Goal: Information Seeking & Learning: Learn about a topic

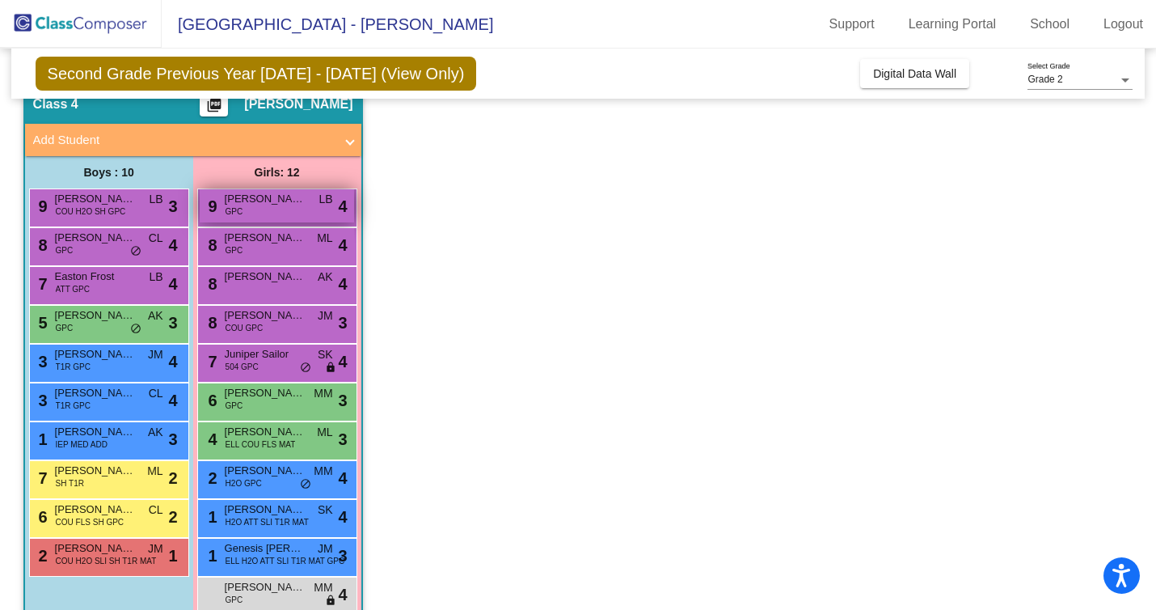
scroll to position [141, 0]
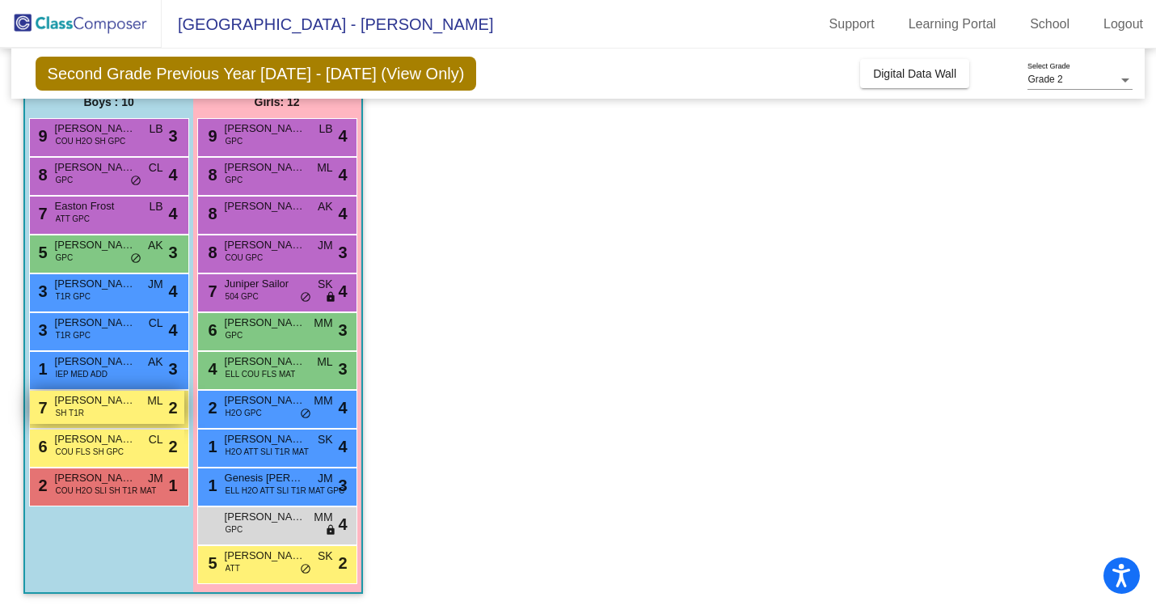
click at [132, 417] on div "7 [PERSON_NAME] SH T1R ML lock do_not_disturb_alt 2" at bounding box center [107, 406] width 154 height 33
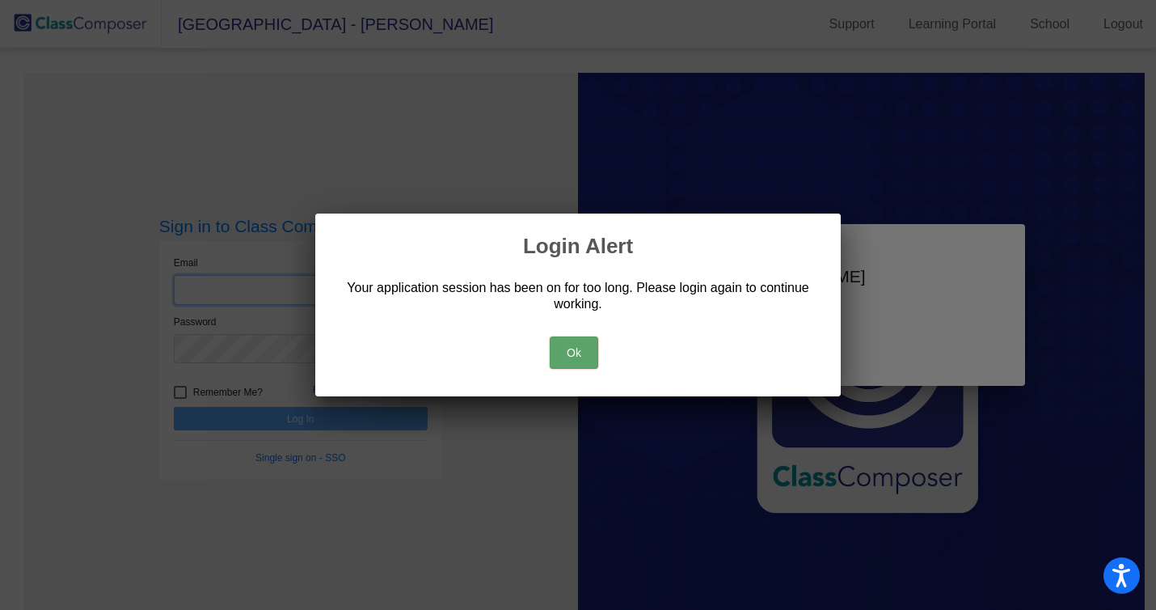
type input "[EMAIL_ADDRESS][DOMAIN_NAME]"
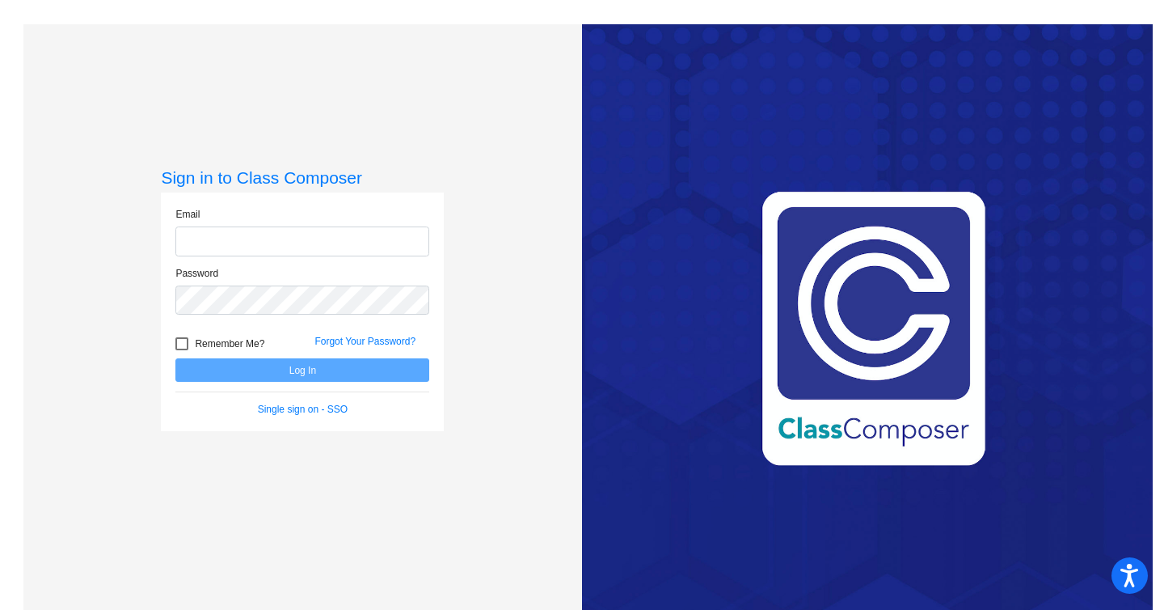
type input "[EMAIL_ADDRESS][DOMAIN_NAME]"
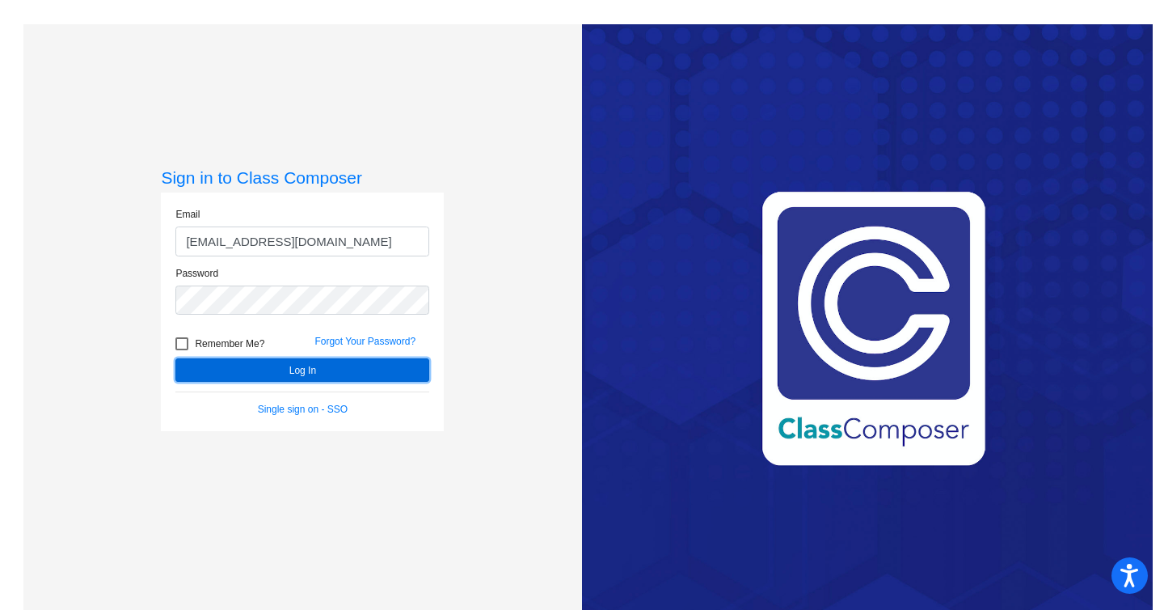
click at [264, 370] on button "Log In" at bounding box center [302, 369] width 254 height 23
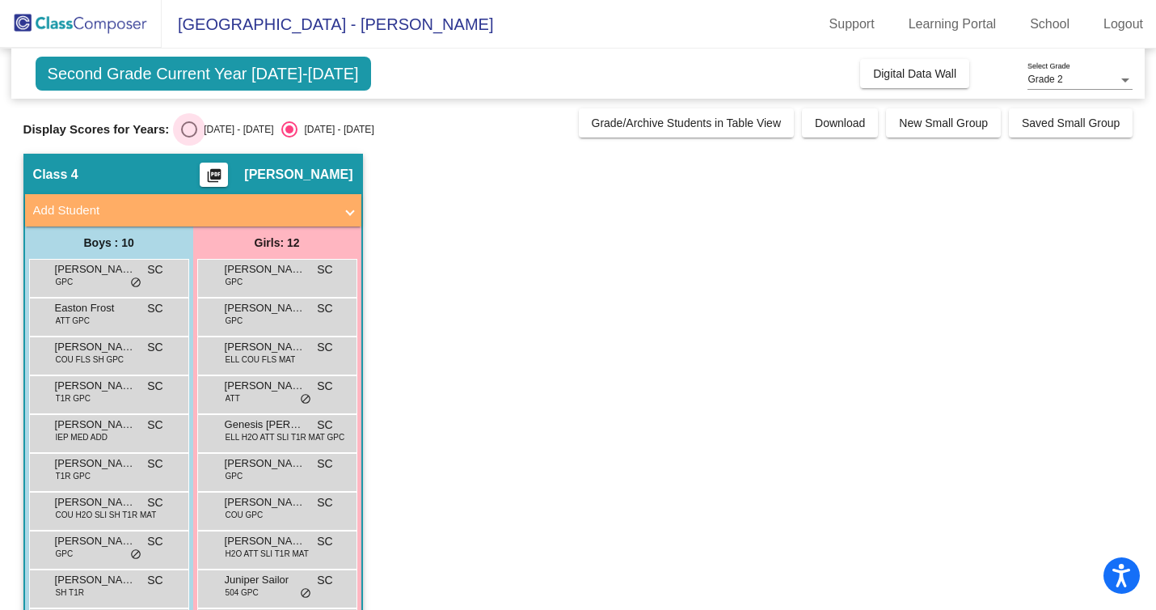
click at [185, 125] on div "Select an option" at bounding box center [189, 129] width 16 height 16
click at [188, 137] on input "[DATE] - [DATE]" at bounding box center [188, 137] width 1 height 1
radio input "true"
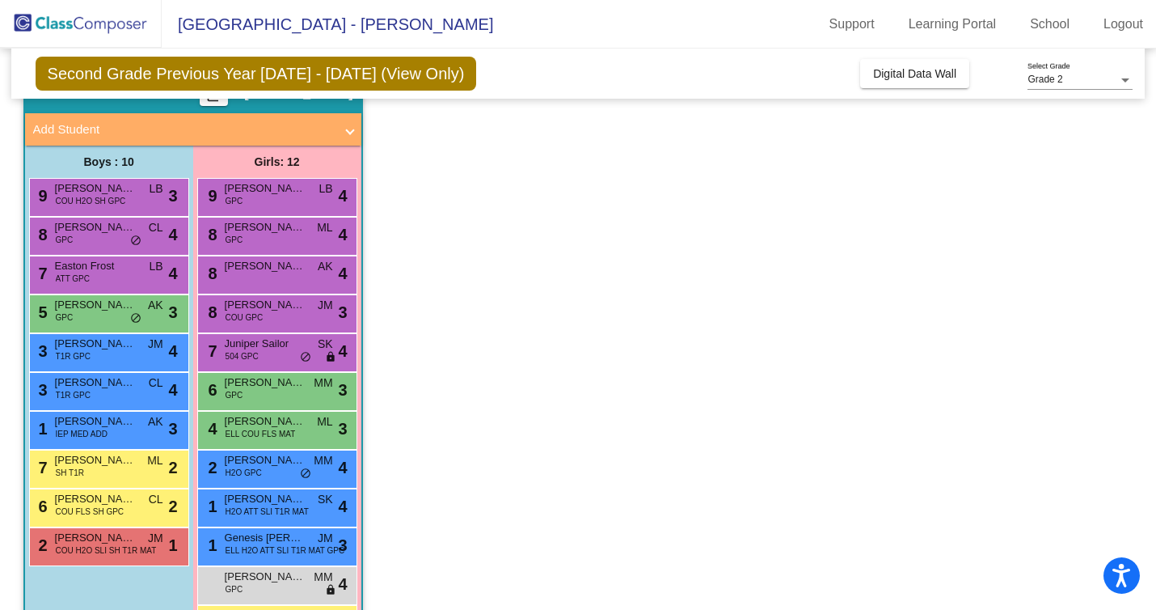
scroll to position [82, 0]
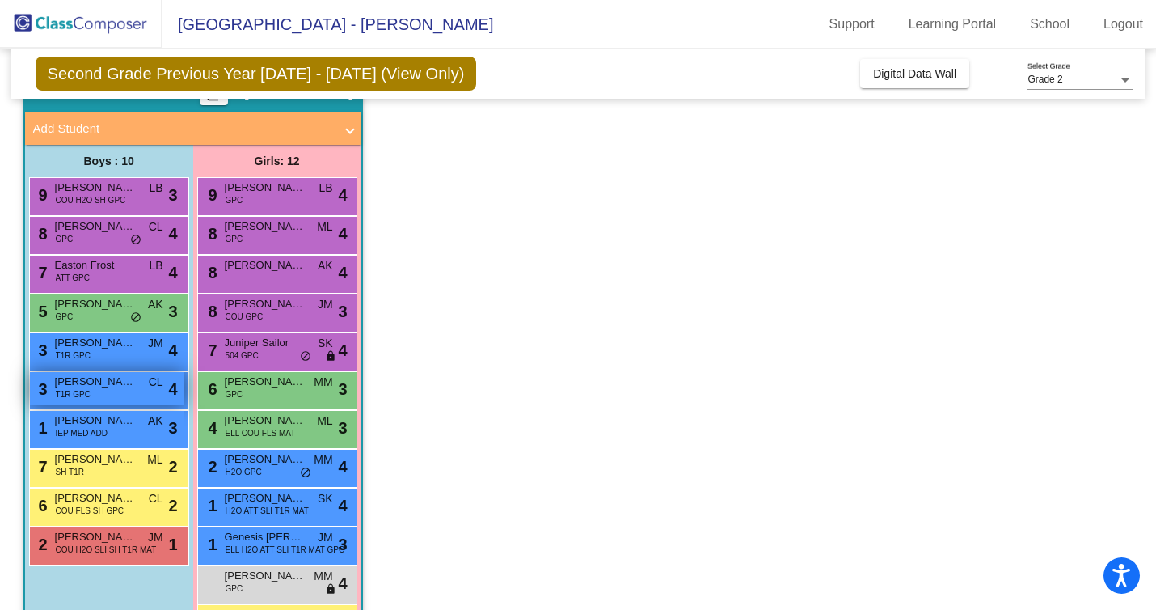
click at [99, 381] on span "[PERSON_NAME]" at bounding box center [95, 382] width 81 height 16
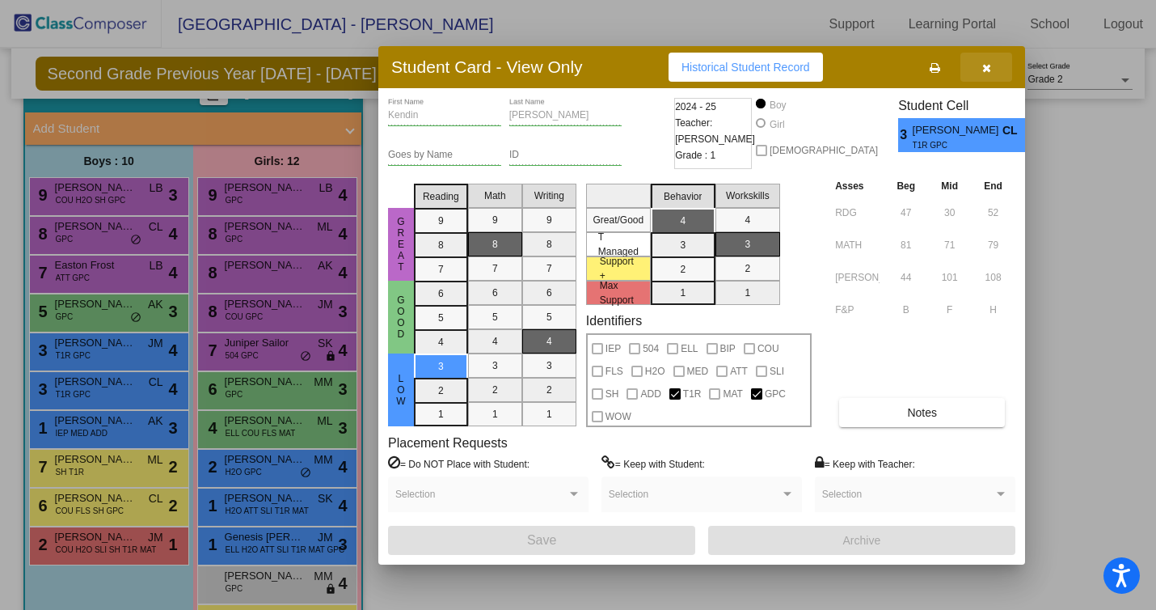
click at [986, 73] on icon "button" at bounding box center [986, 67] width 9 height 11
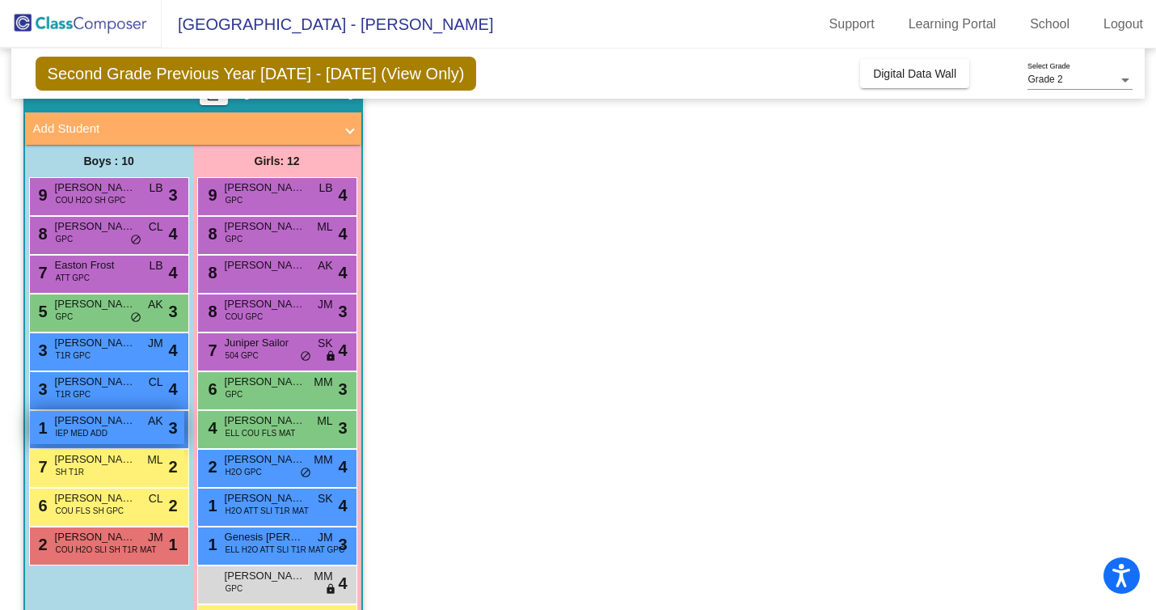
click at [136, 422] on div "1 [PERSON_NAME] IEP MED ADD AK lock do_not_disturb_alt 3" at bounding box center [107, 427] width 154 height 33
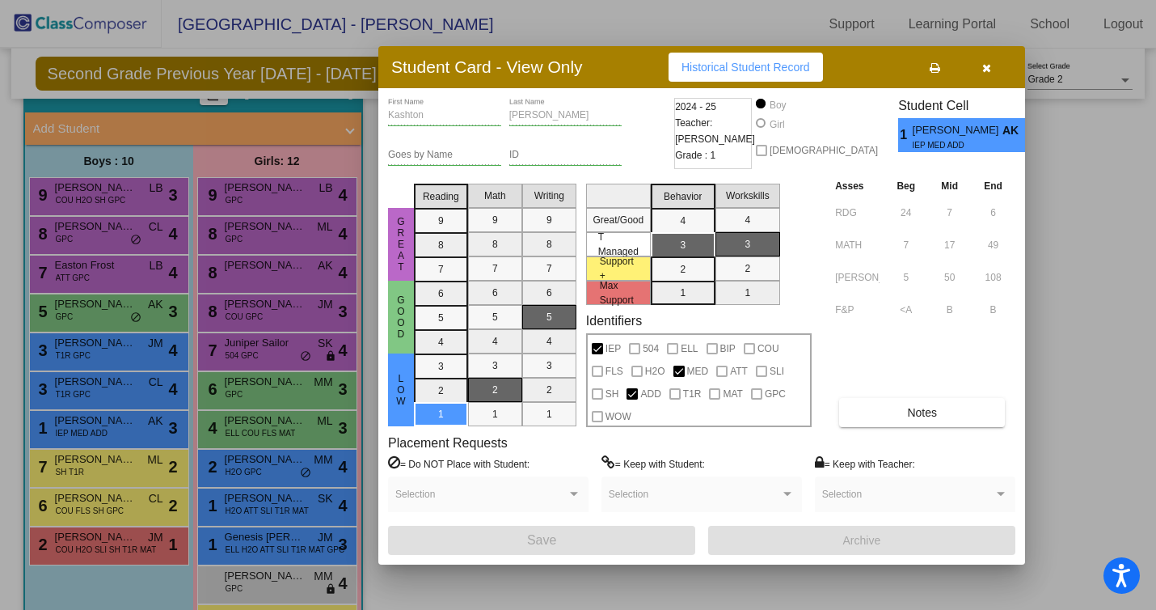
click at [948, 36] on div at bounding box center [578, 305] width 1156 height 610
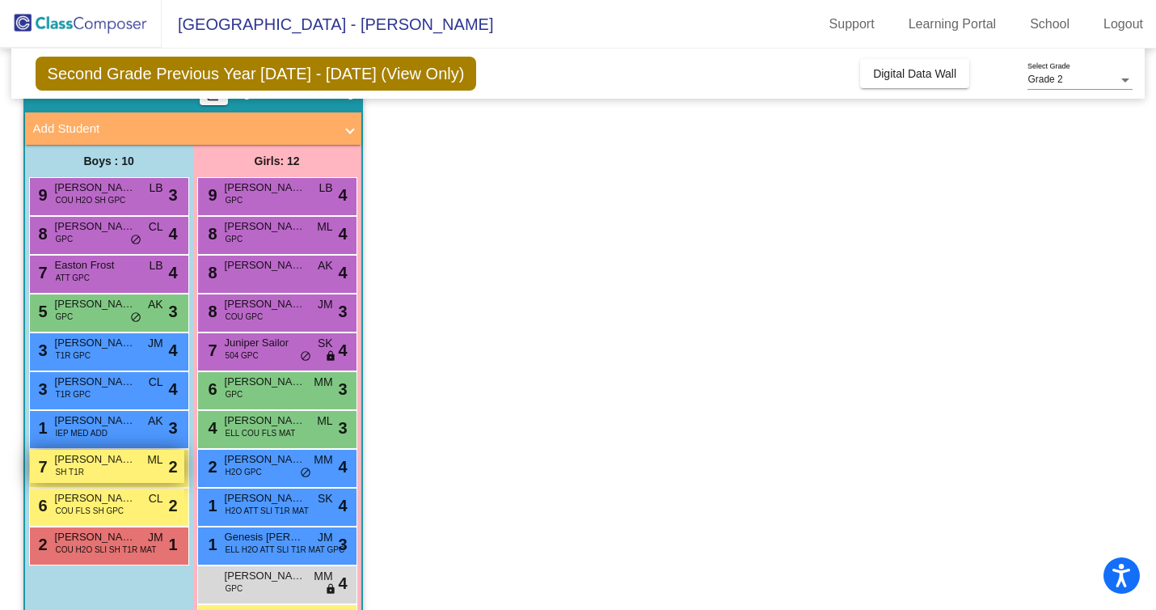
click at [95, 475] on div "7 [PERSON_NAME] SH T1R ML lock do_not_disturb_alt 2" at bounding box center [107, 465] width 154 height 33
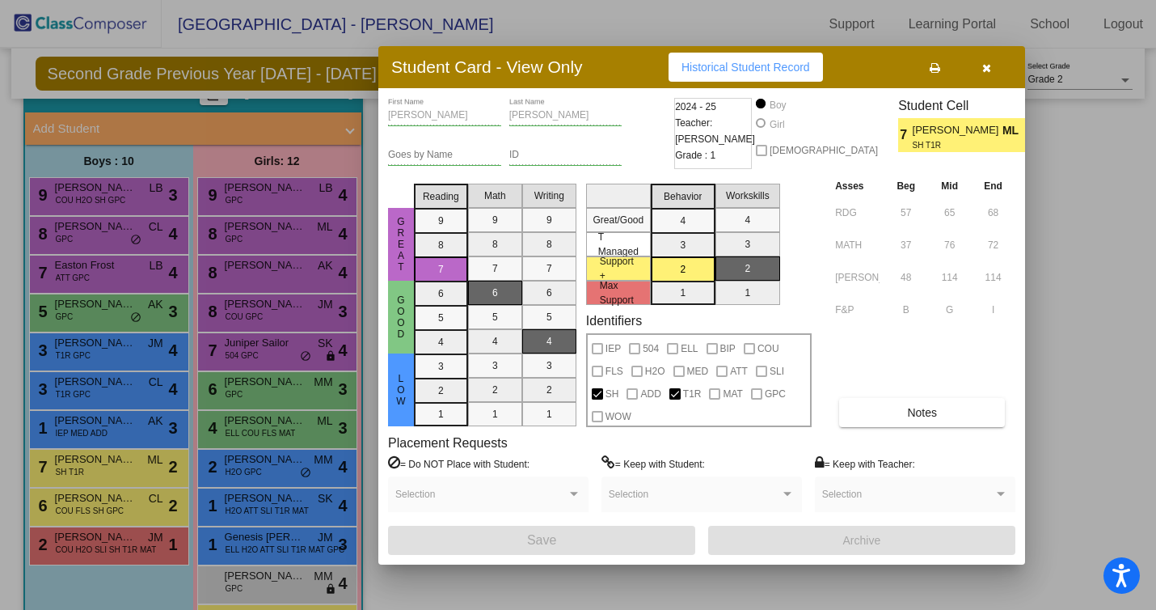
click at [125, 495] on div at bounding box center [578, 305] width 1156 height 610
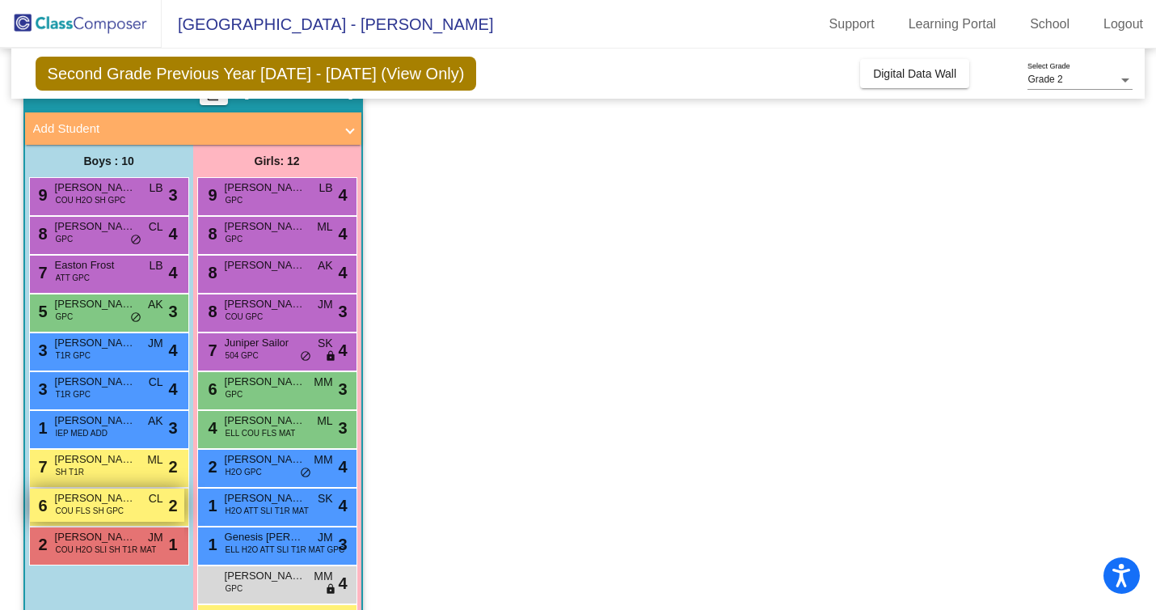
click at [125, 501] on span "[PERSON_NAME]" at bounding box center [95, 498] width 81 height 16
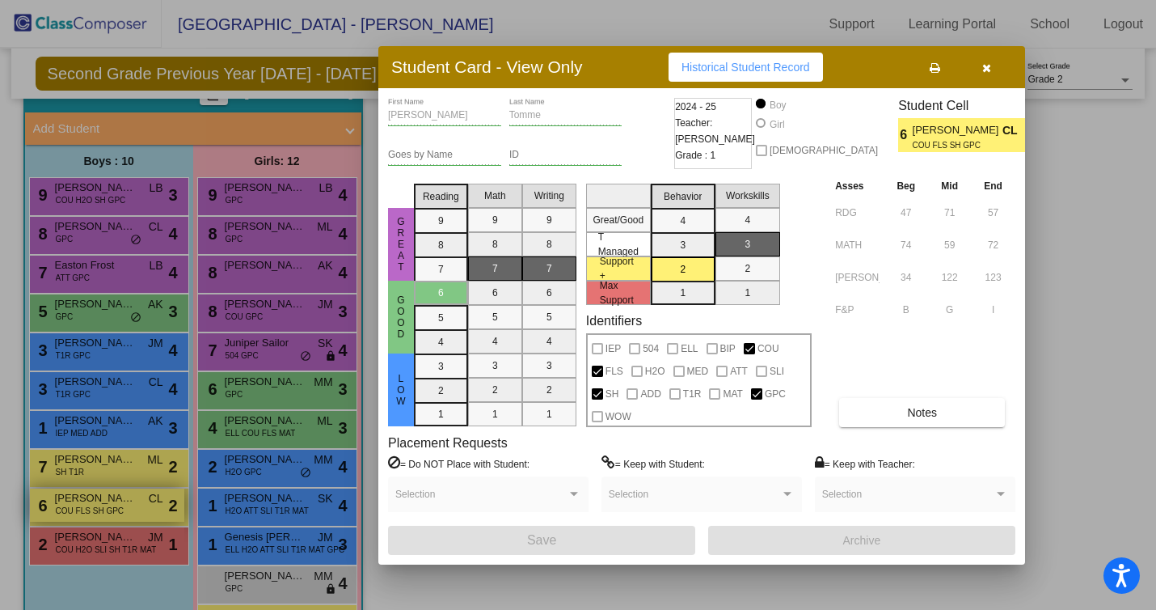
click at [125, 501] on div at bounding box center [578, 305] width 1156 height 610
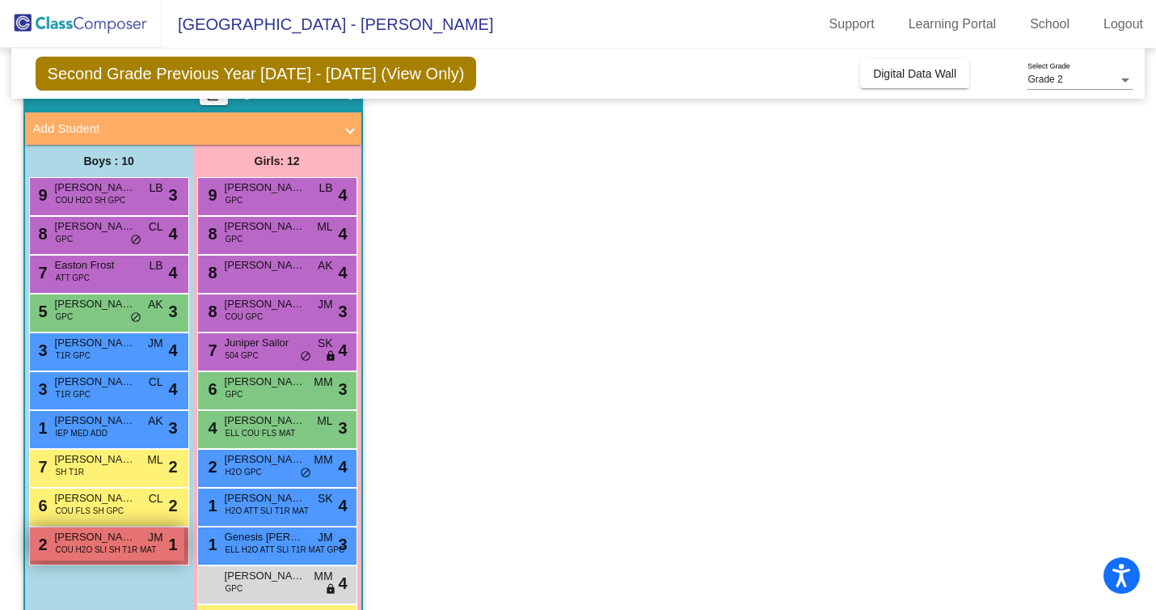
click at [123, 542] on span "[PERSON_NAME]" at bounding box center [95, 537] width 81 height 16
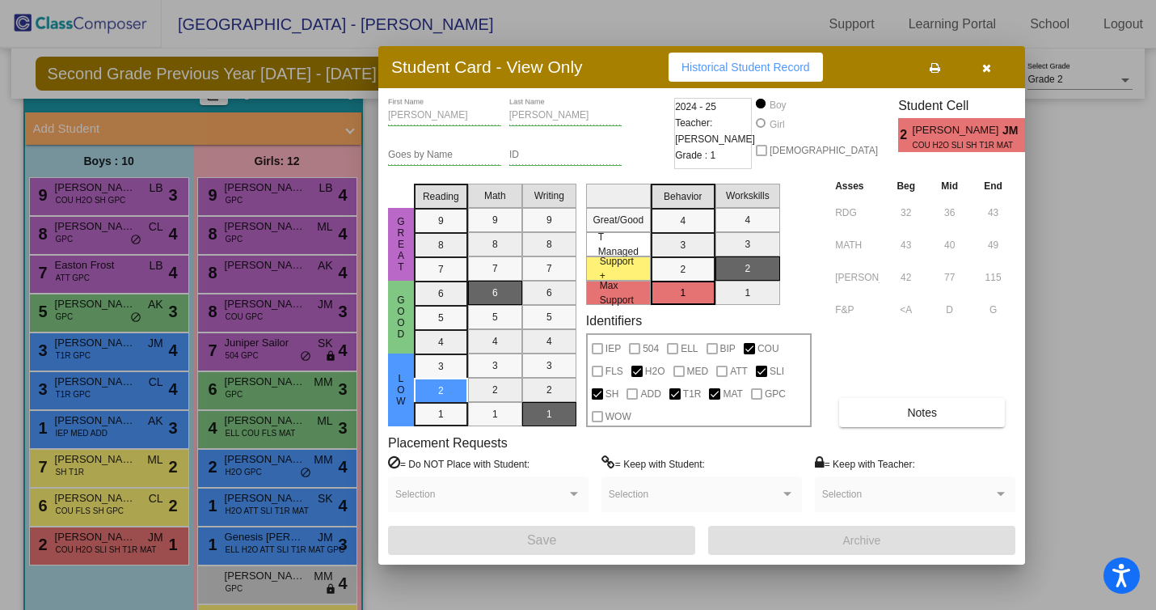
click at [268, 209] on div at bounding box center [578, 305] width 1156 height 610
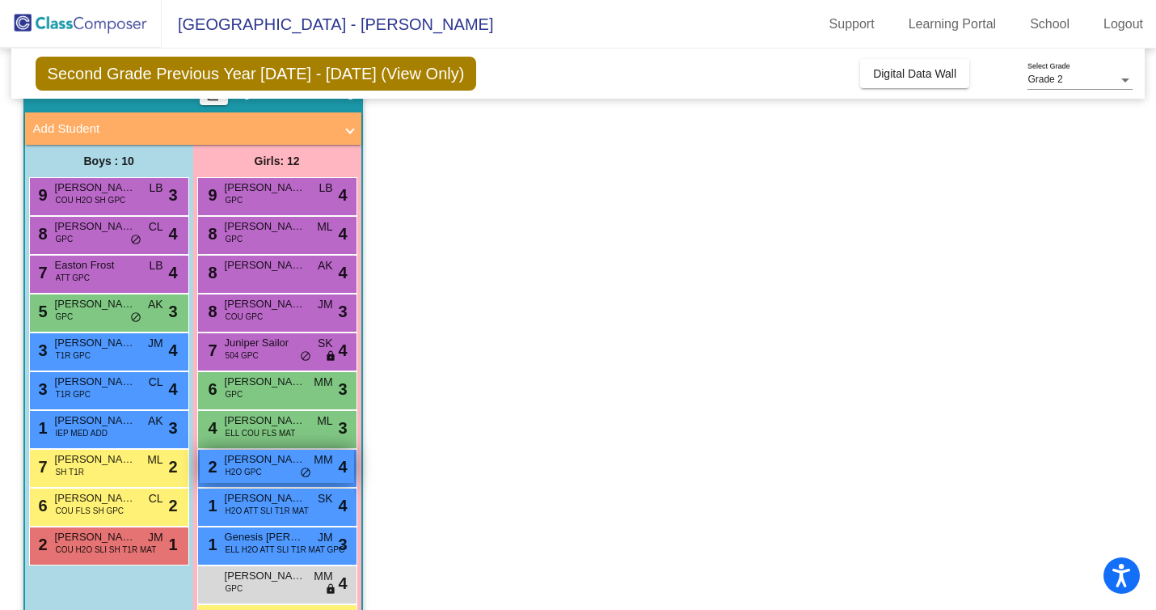
click at [306, 471] on span "do_not_disturb_alt" at bounding box center [305, 472] width 11 height 13
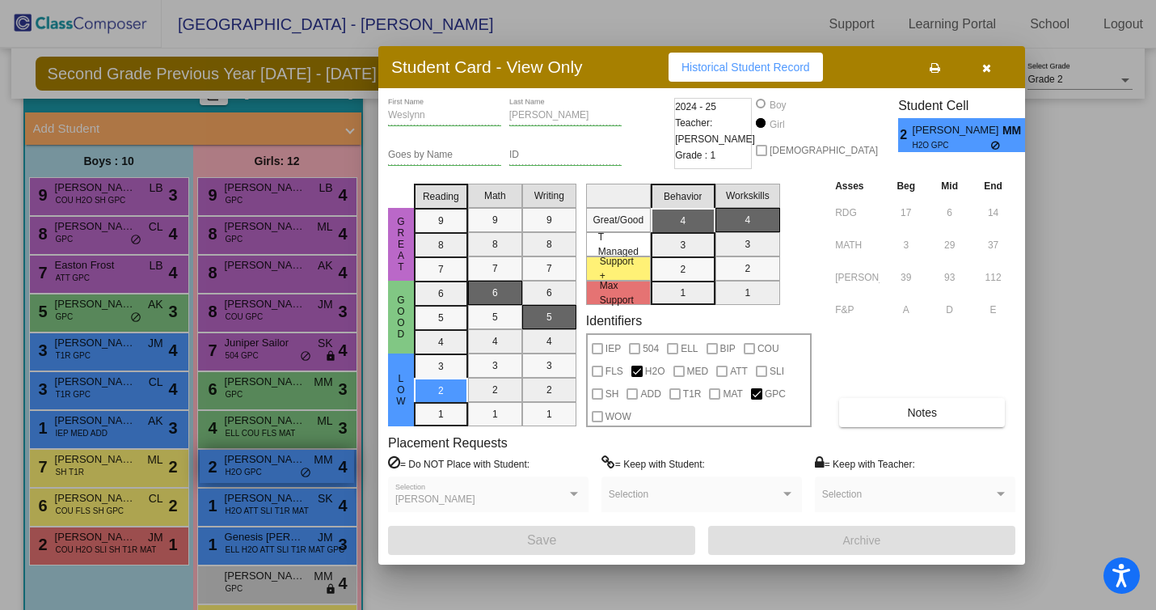
click at [306, 471] on div at bounding box center [578, 305] width 1156 height 610
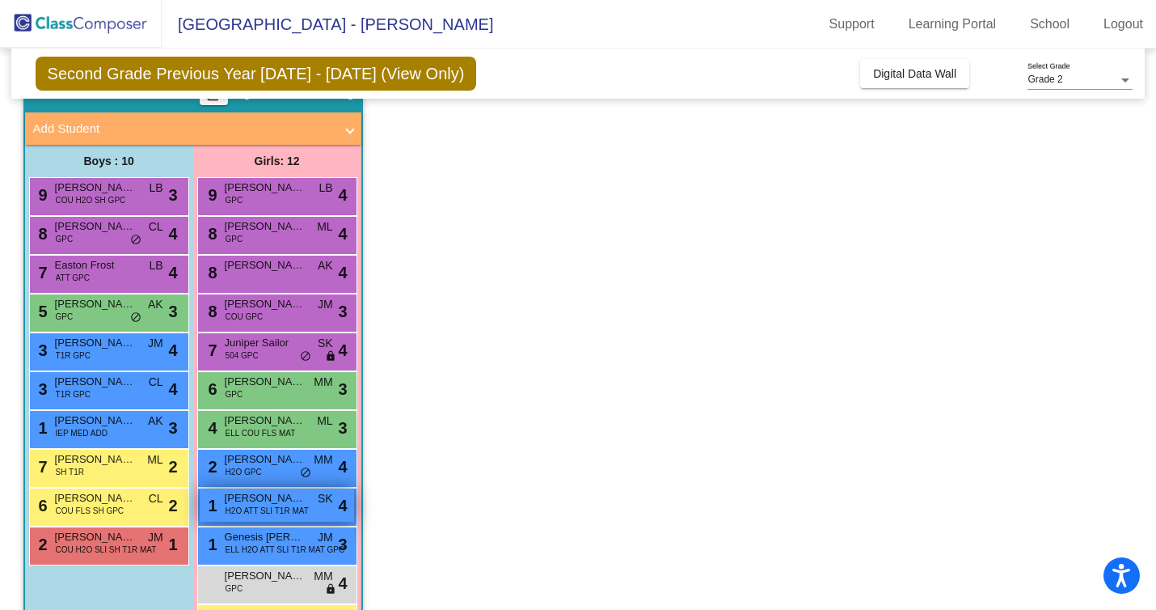
click at [306, 517] on div "1 [PERSON_NAME] H2O ATT SLI T1R MAT SK lock do_not_disturb_alt 4" at bounding box center [277, 504] width 154 height 33
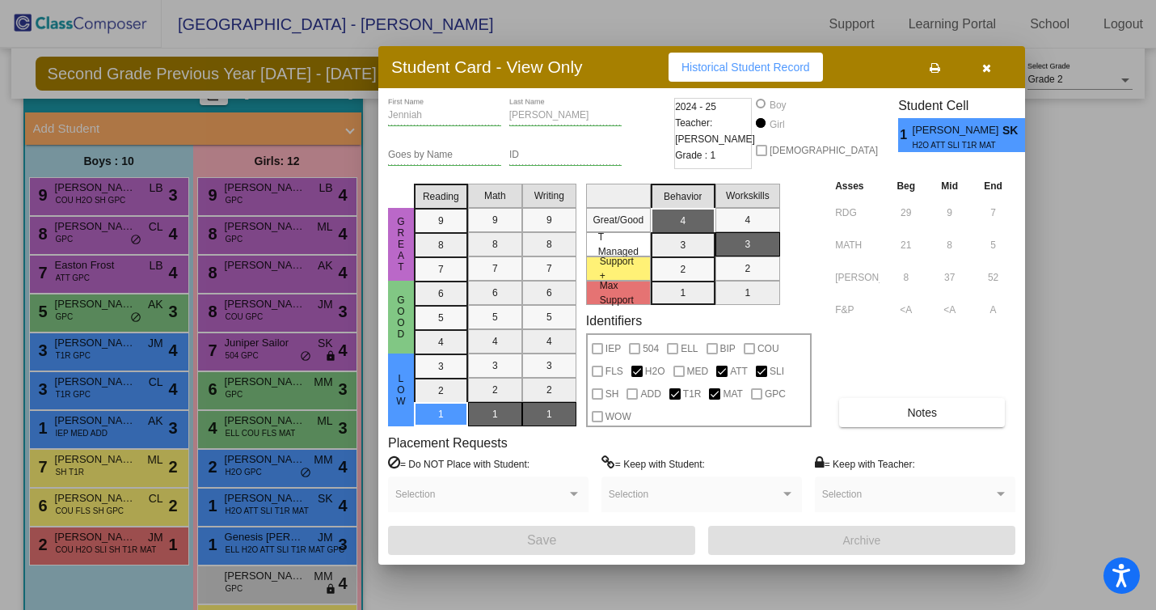
click at [291, 545] on div at bounding box center [578, 305] width 1156 height 610
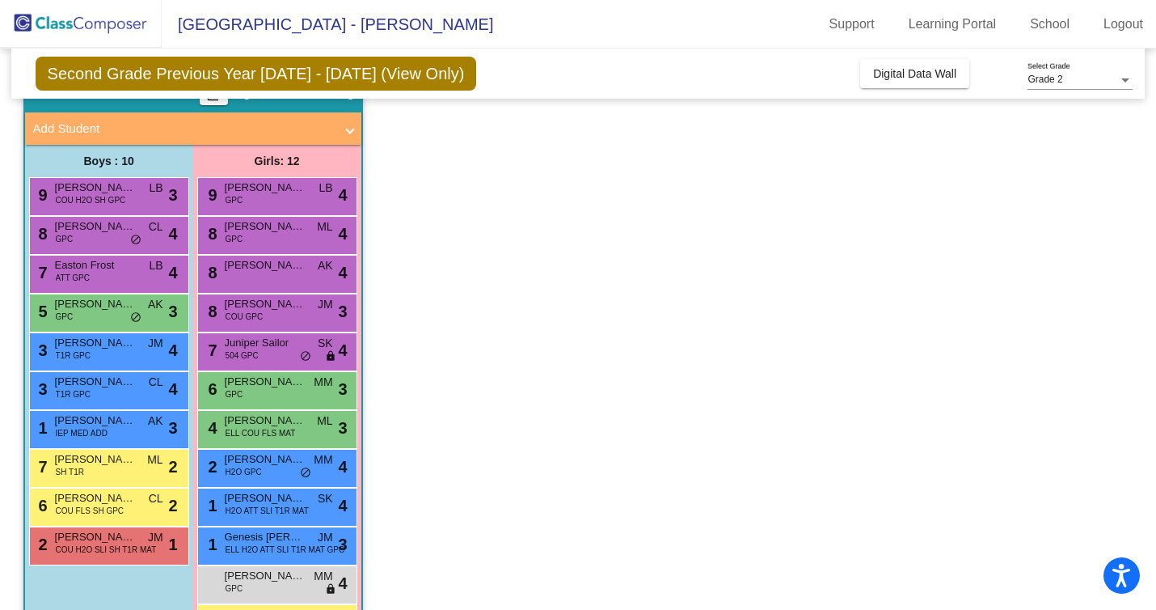
click at [291, 545] on span "ELL H2O ATT SLI T1R MAT GPC" at bounding box center [286, 549] width 120 height 12
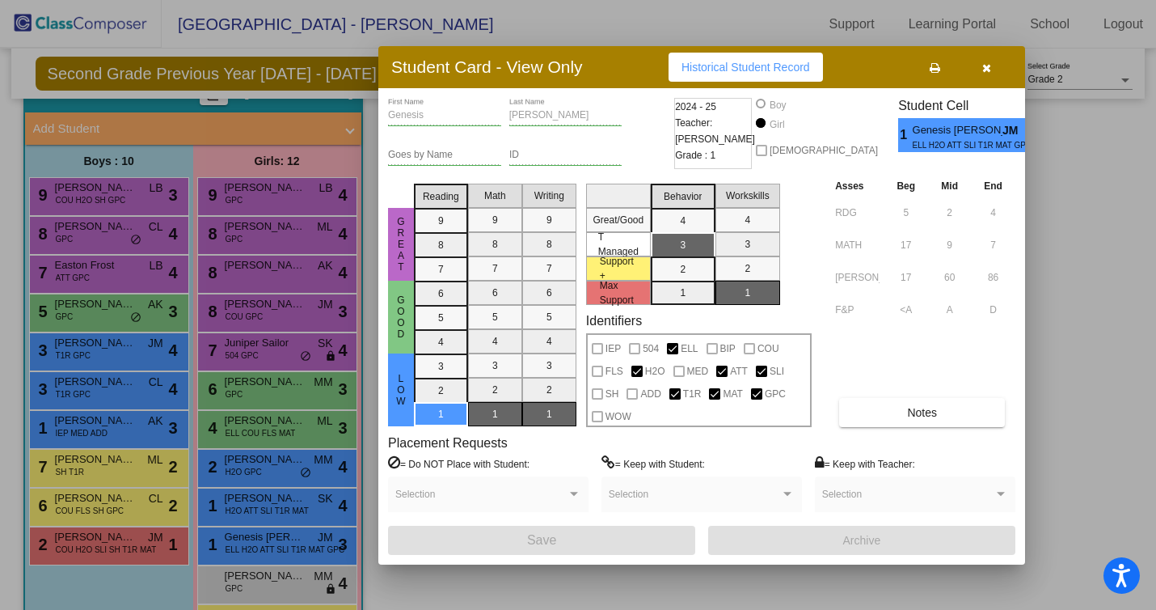
click at [291, 545] on div at bounding box center [578, 305] width 1156 height 610
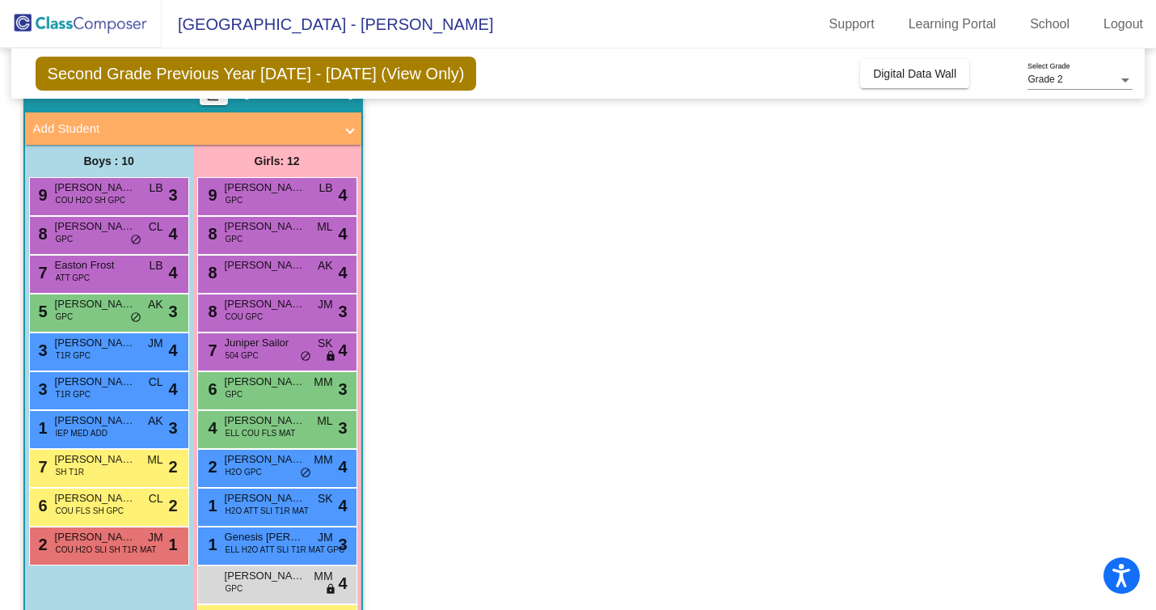
scroll to position [141, 0]
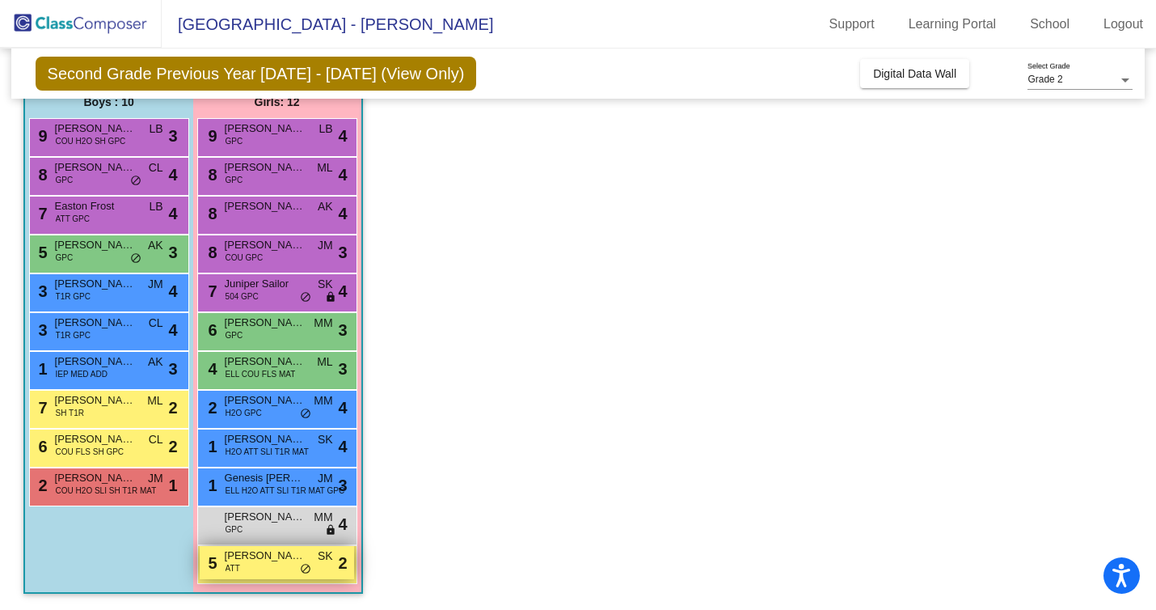
click at [282, 558] on span "[PERSON_NAME]" at bounding box center [265, 555] width 81 height 16
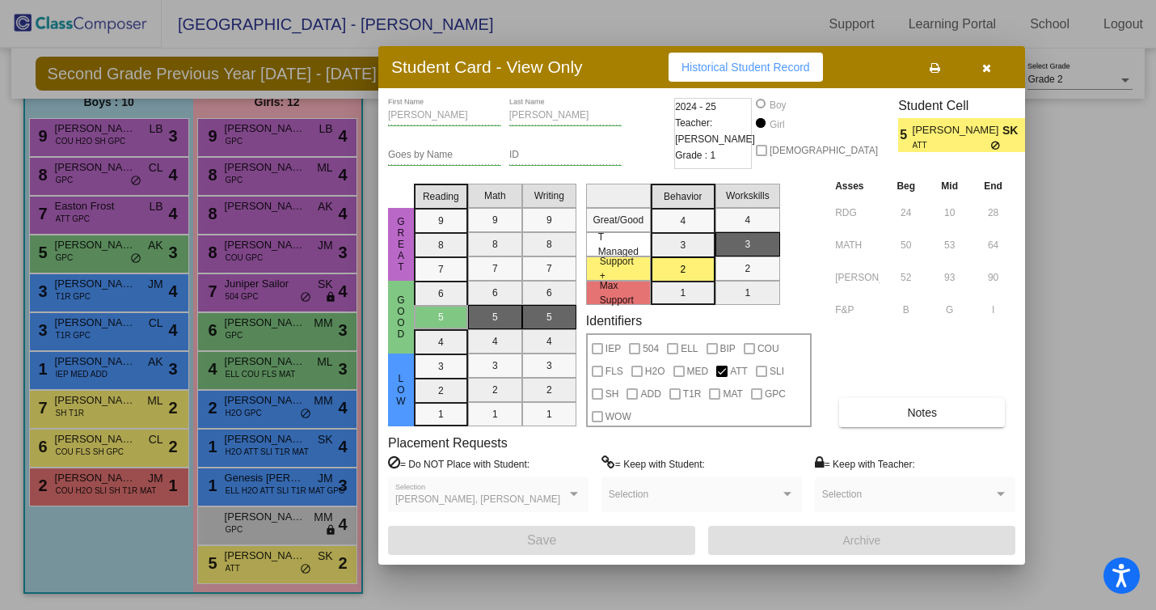
click at [289, 461] on div at bounding box center [578, 305] width 1156 height 610
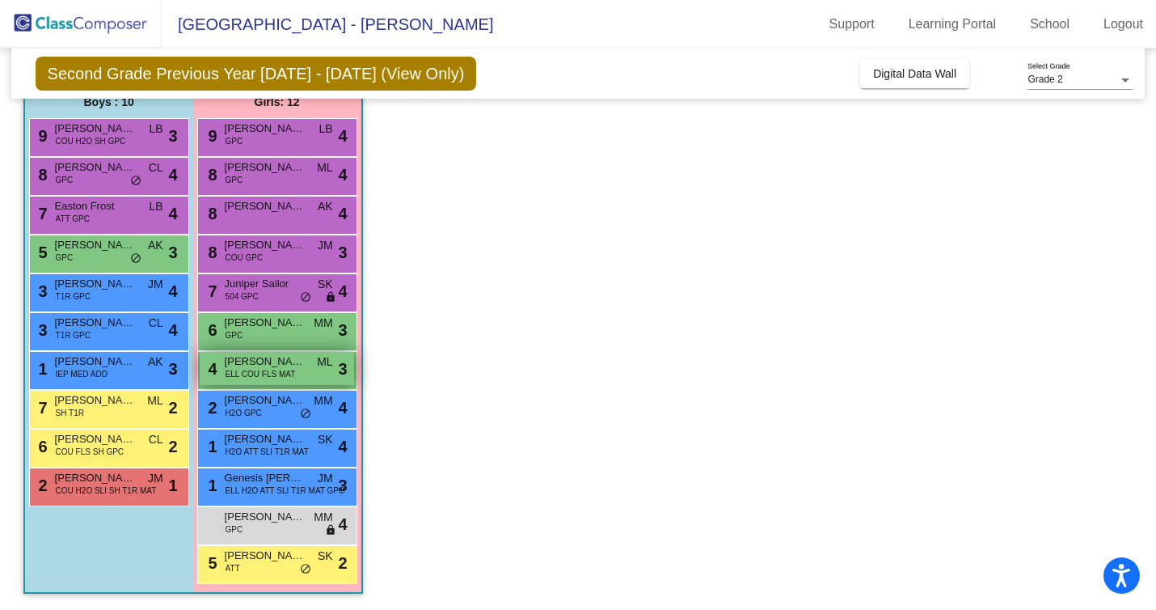
click at [312, 378] on div "4 [PERSON_NAME] ELL COU FLS MAT ML lock do_not_disturb_alt 3" at bounding box center [277, 368] width 154 height 33
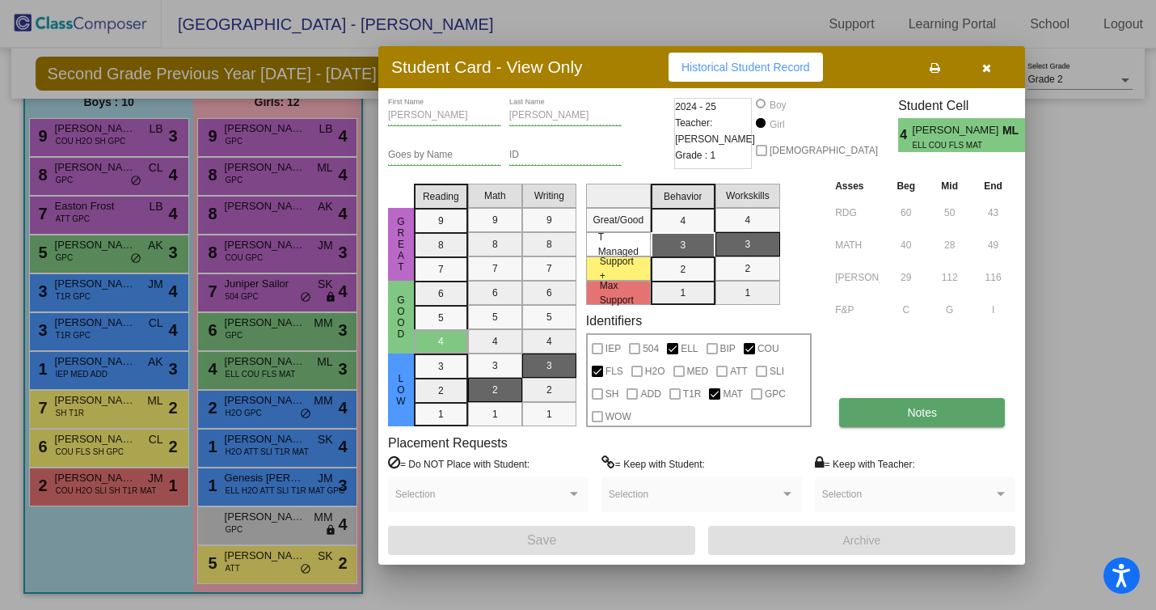
click at [892, 402] on button "Notes" at bounding box center [922, 412] width 166 height 29
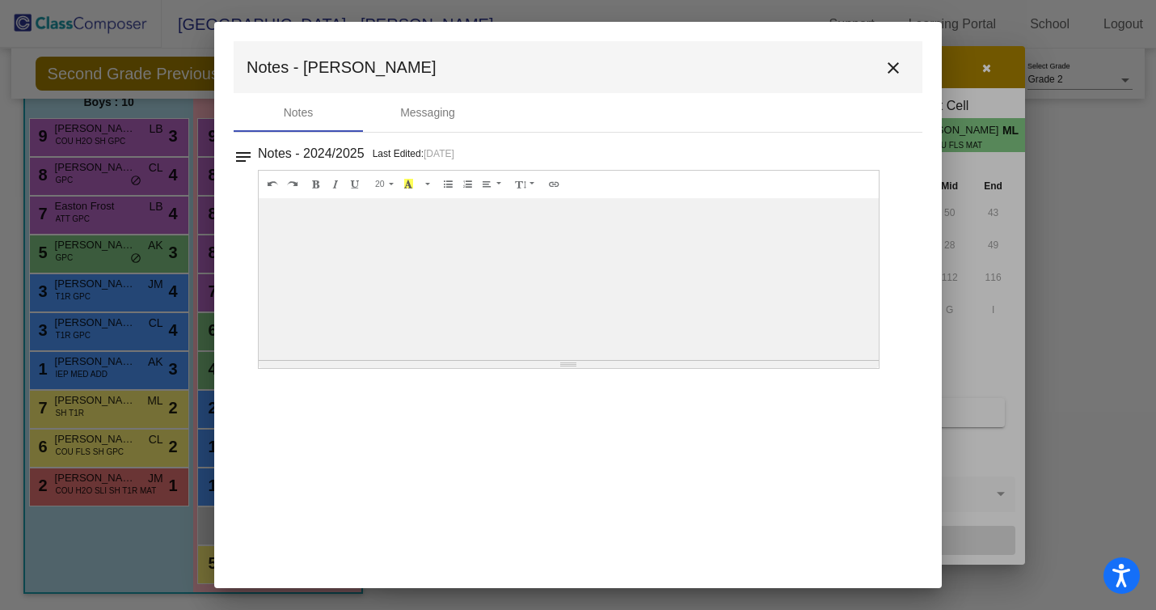
click at [892, 75] on mat-icon "close" at bounding box center [893, 67] width 19 height 19
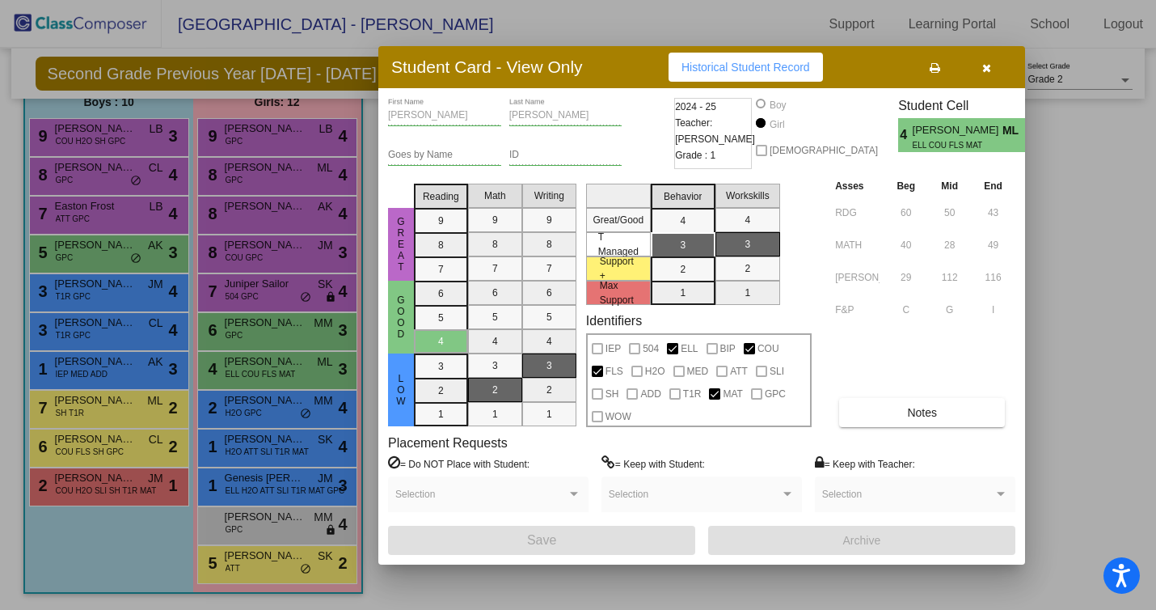
click at [988, 64] on icon "button" at bounding box center [986, 67] width 9 height 11
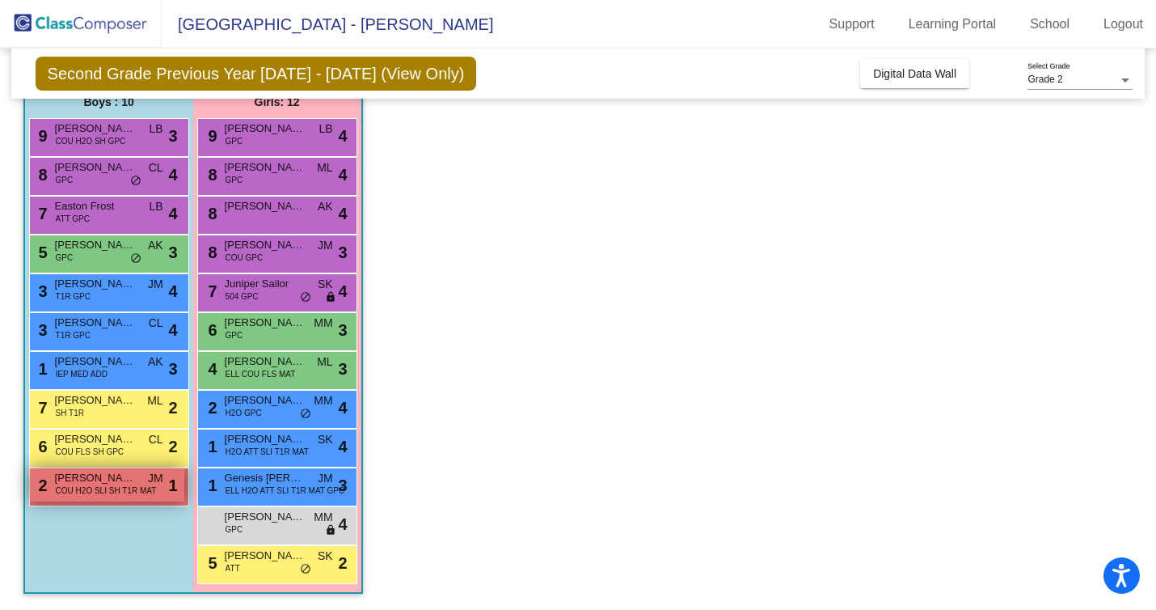
click at [134, 500] on div "2 [PERSON_NAME] COU H2O SLI SH T1R MAT JM lock do_not_disturb_alt 1" at bounding box center [107, 484] width 154 height 33
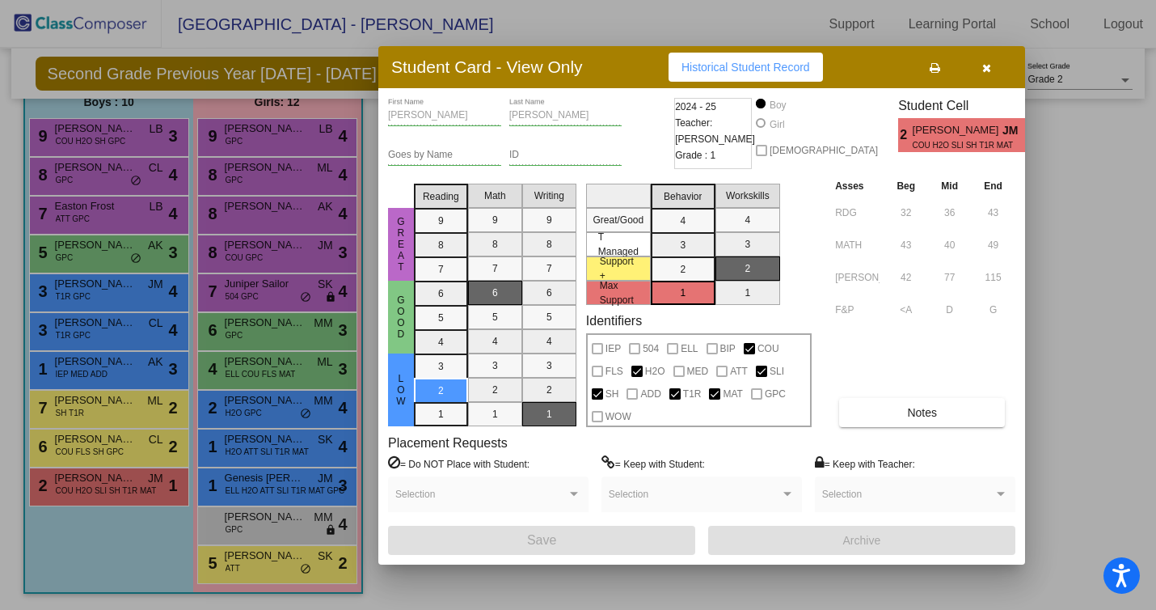
click at [987, 63] on icon "button" at bounding box center [986, 67] width 9 height 11
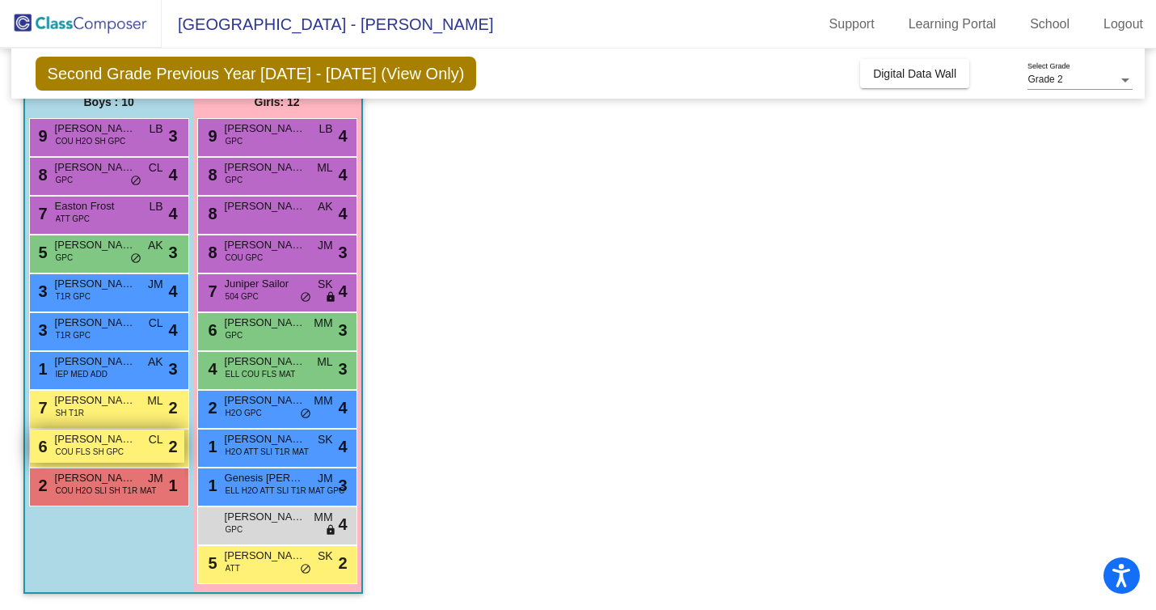
click at [74, 446] on span "COU FLS SH GPC" at bounding box center [90, 451] width 68 height 12
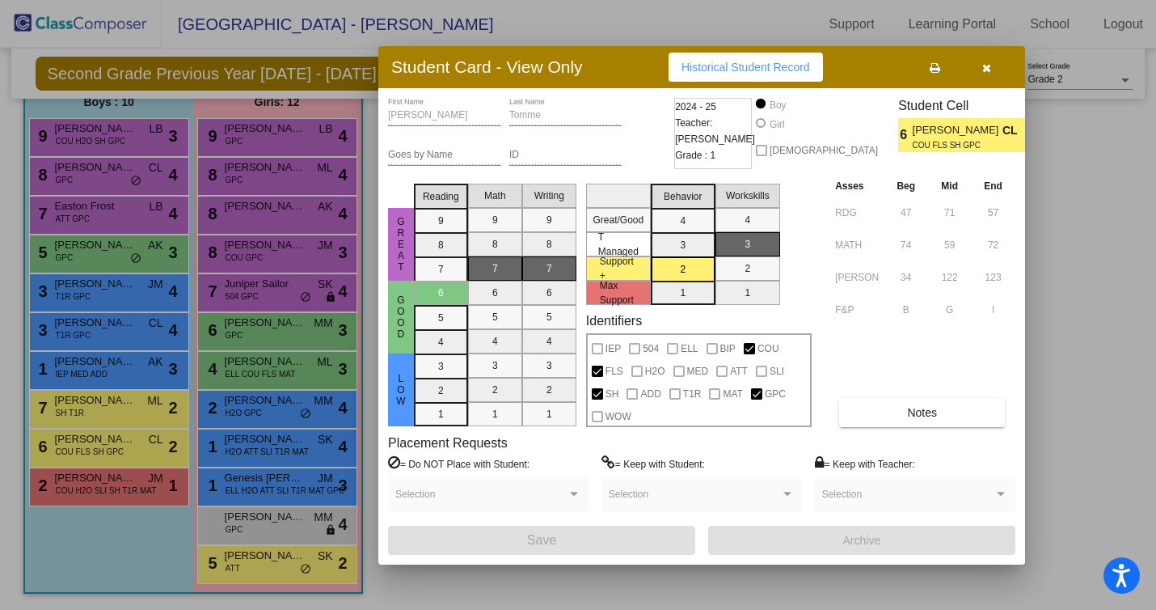
click at [993, 67] on button "button" at bounding box center [986, 67] width 52 height 29
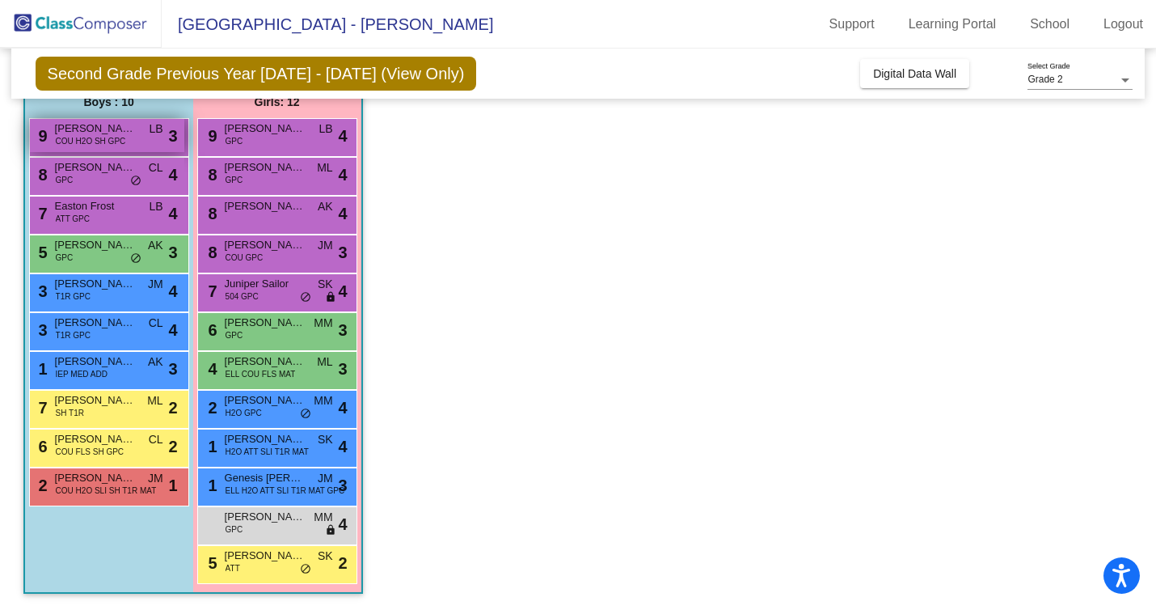
click at [141, 138] on div "9 [PERSON_NAME] COU H2O SH GPC LB lock do_not_disturb_alt 3" at bounding box center [107, 135] width 154 height 33
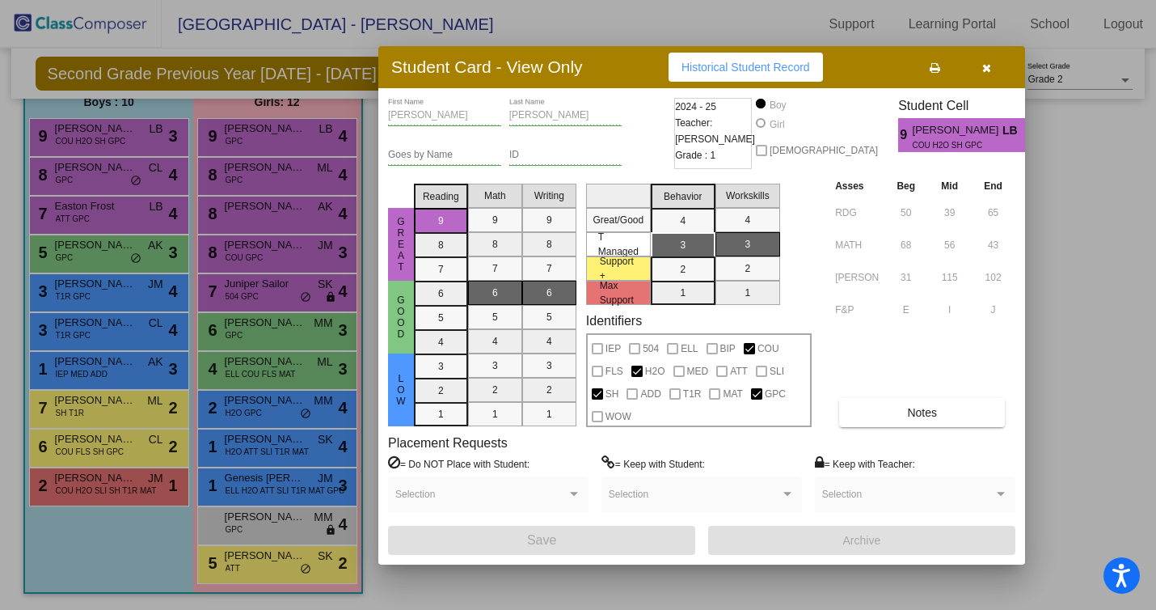
click at [986, 70] on icon "button" at bounding box center [986, 67] width 9 height 11
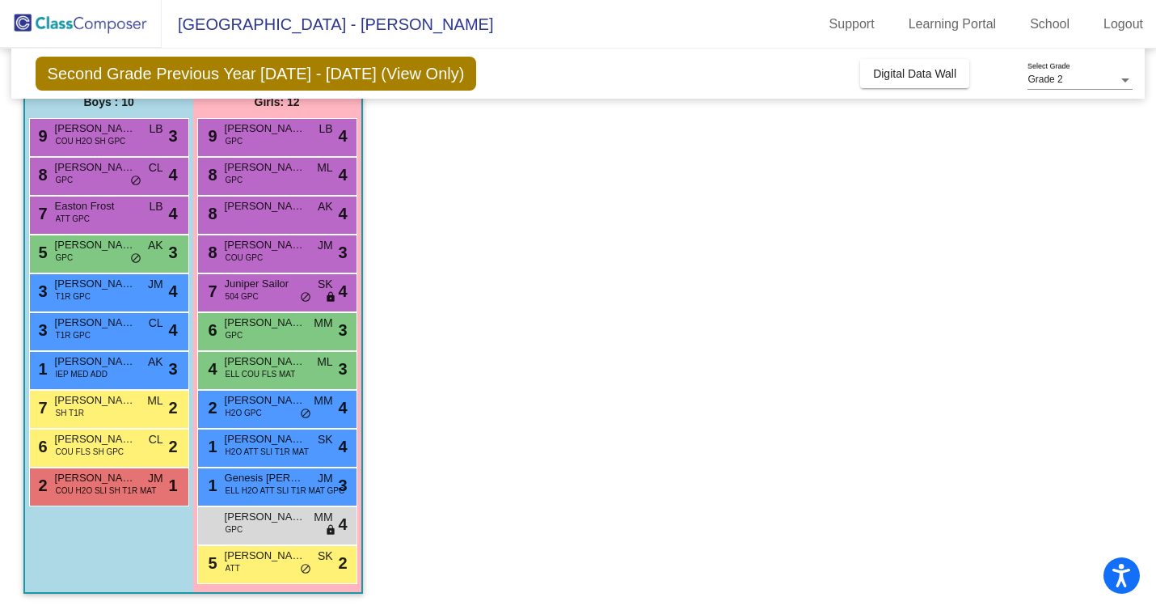
scroll to position [0, 0]
